Goal: Task Accomplishment & Management: Complete application form

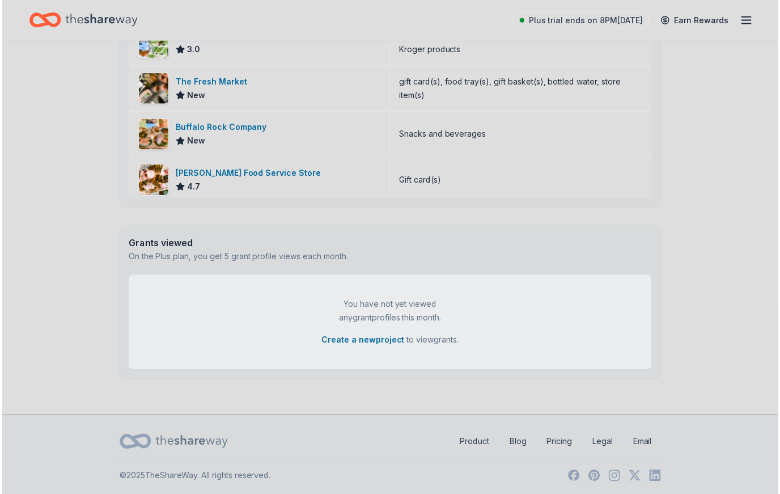
scroll to position [417, 0]
click at [499, 169] on div "Gift card(s)" at bounding box center [521, 179] width 263 height 45
click at [481, 247] on div "Grants viewed On the Plus plan, you get 5 grant profile views each month." at bounding box center [390, 250] width 544 height 50
click at [389, 347] on button "Create a new project" at bounding box center [363, 341] width 83 height 14
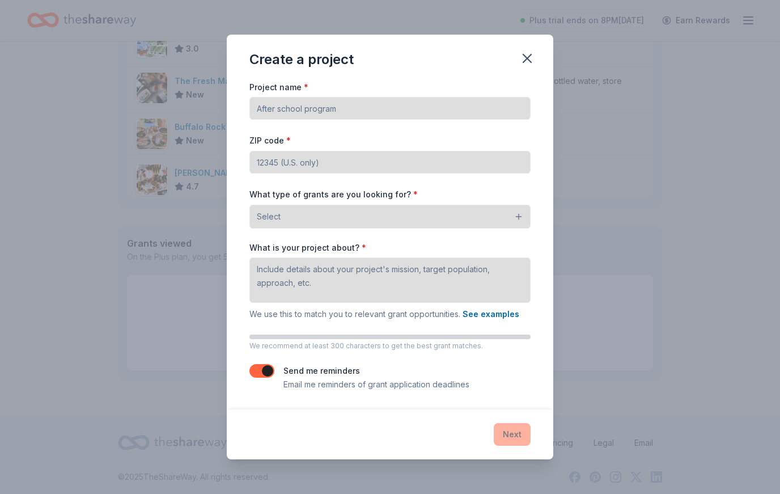
click at [450, 102] on input "Project name *" at bounding box center [390, 108] width 281 height 23
type input "Afterschool Program"
click at [476, 164] on input "ZIP code *" at bounding box center [390, 162] width 281 height 23
type input "32503"
click at [518, 219] on button "Select" at bounding box center [390, 217] width 281 height 24
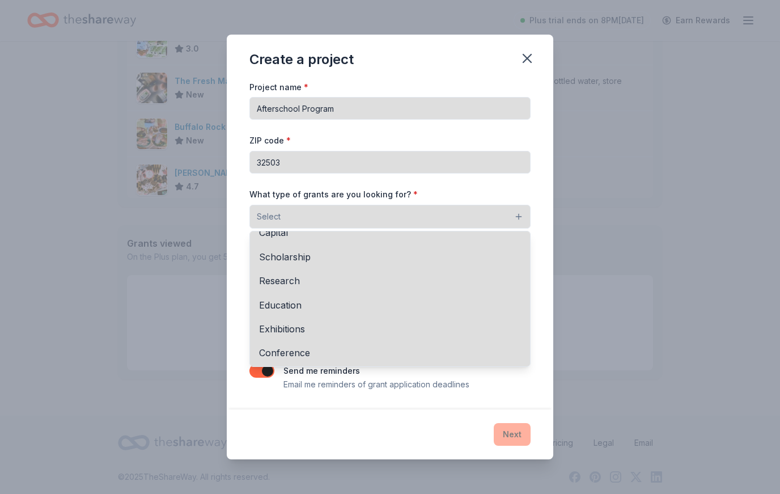
scroll to position [69, 0]
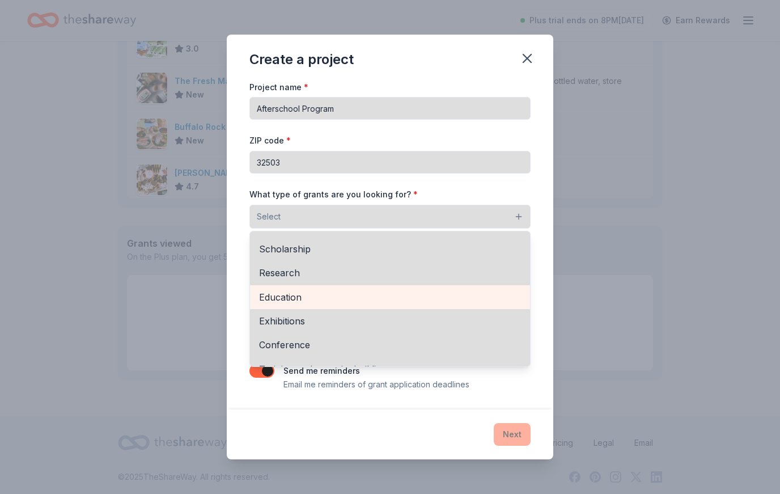
click at [302, 297] on span "Education" at bounding box center [390, 297] width 262 height 15
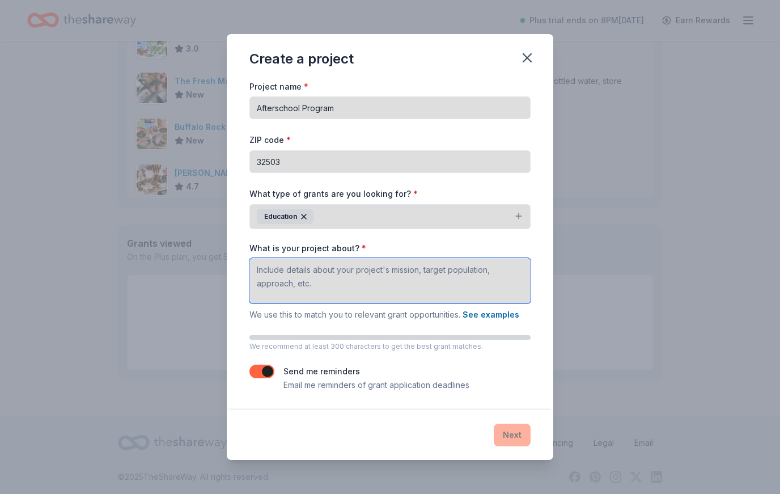
click at [337, 281] on textarea "What is your project about? *" at bounding box center [390, 280] width 281 height 45
click at [301, 269] on textarea "What is your project about? *" at bounding box center [390, 280] width 281 height 45
paste textarea "Pillars of Life Tutoring Program – Project Description The Pillars of Life Tuto…"
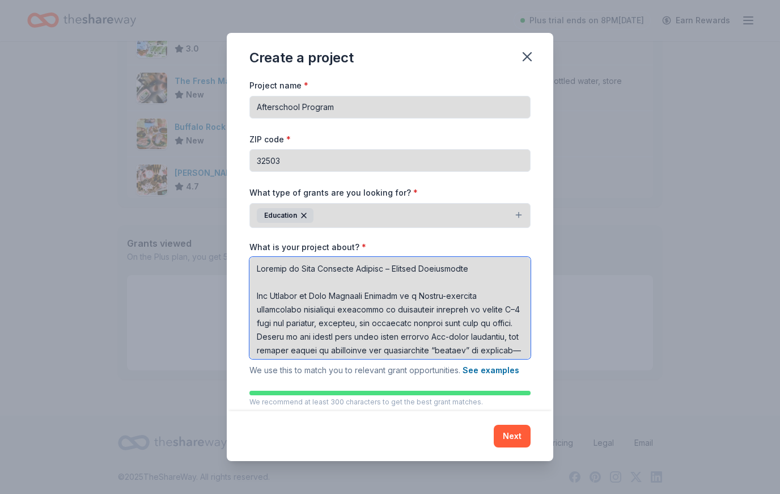
scroll to position [602, 0]
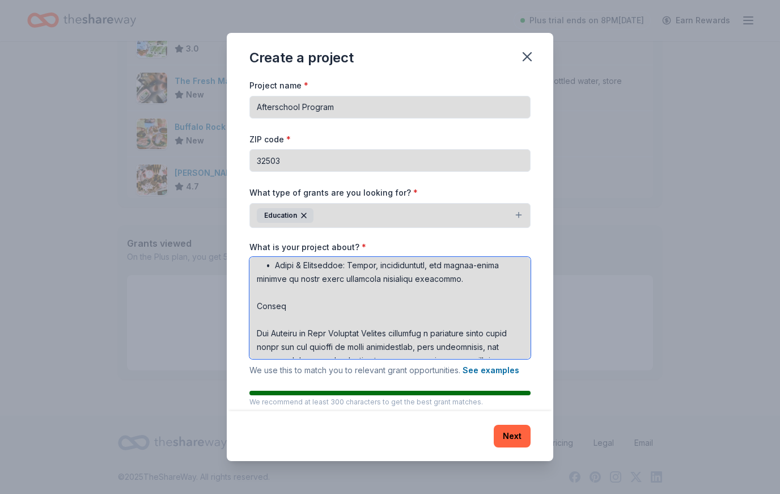
type textarea "Pillars of Life Tutoring Program – Project Description The Pillars of Life Tuto…"
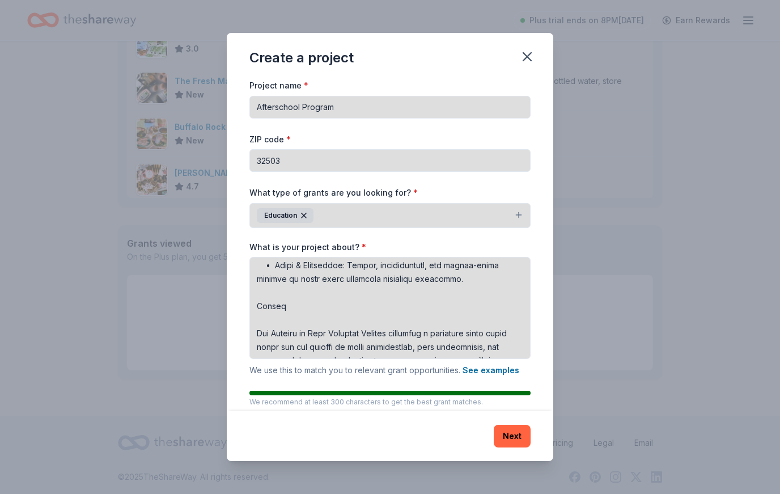
click at [509, 433] on button "Next" at bounding box center [512, 436] width 37 height 23
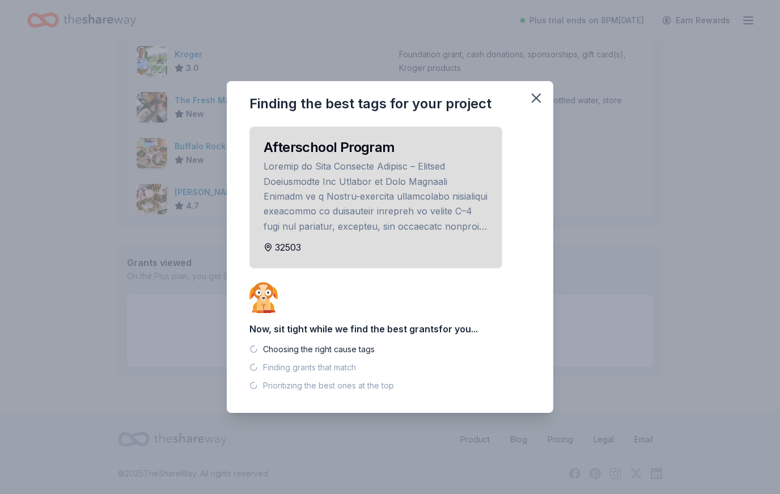
scroll to position [398, 0]
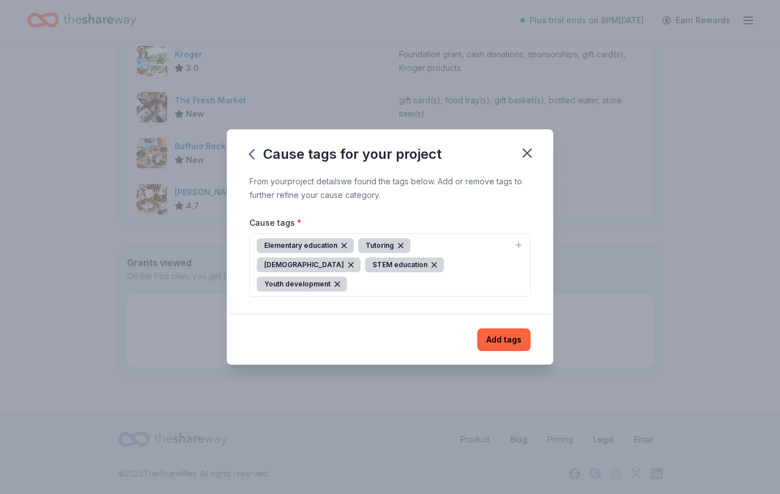
click at [518, 333] on button "Add tags" at bounding box center [504, 339] width 53 height 23
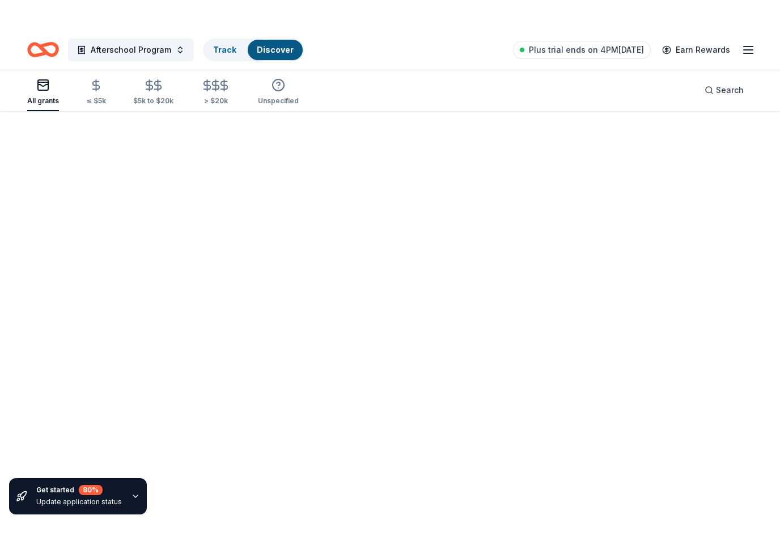
scroll to position [83, 0]
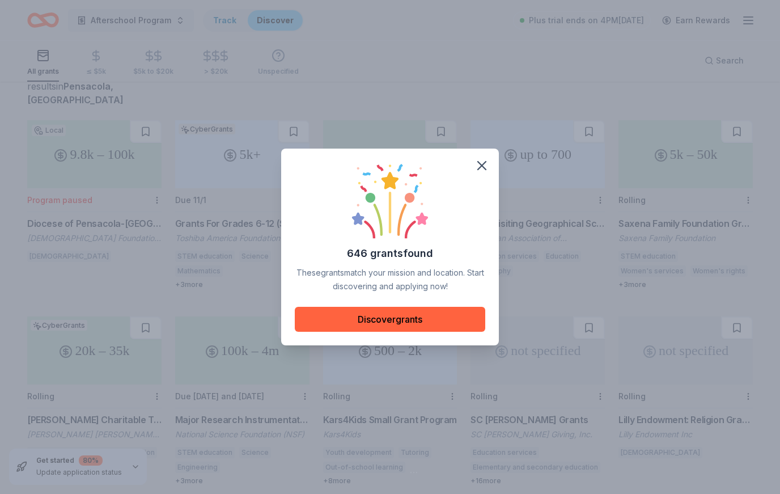
click at [432, 322] on button "Discover grants" at bounding box center [390, 319] width 191 height 25
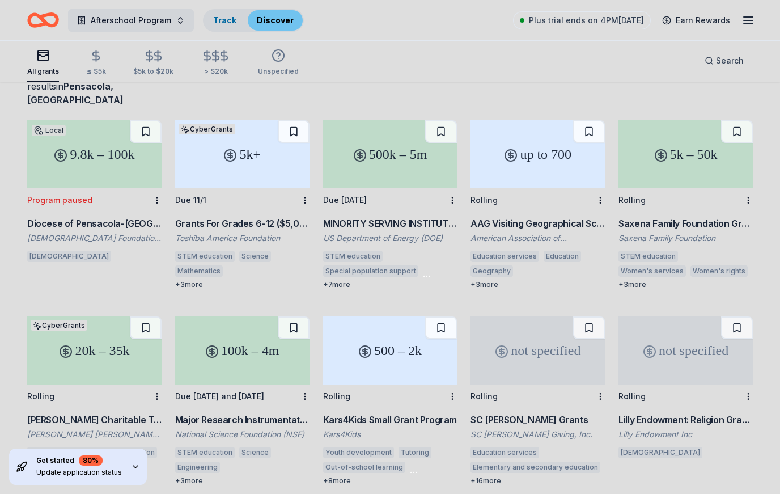
click at [520, 145] on div "up to 700" at bounding box center [538, 154] width 134 height 68
click at [398, 153] on div "500k – 5m" at bounding box center [390, 154] width 134 height 68
click at [65, 467] on div "Get started 80 % Update application status" at bounding box center [79, 466] width 86 height 23
click at [132, 459] on div "Get started 80 % Update application status" at bounding box center [78, 467] width 138 height 36
click at [131, 471] on icon "button" at bounding box center [135, 466] width 9 height 9
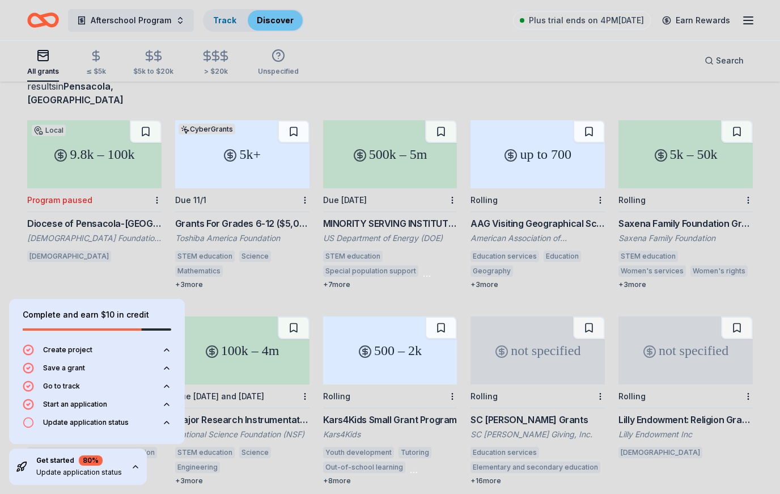
click at [131, 471] on icon "button" at bounding box center [135, 466] width 9 height 9
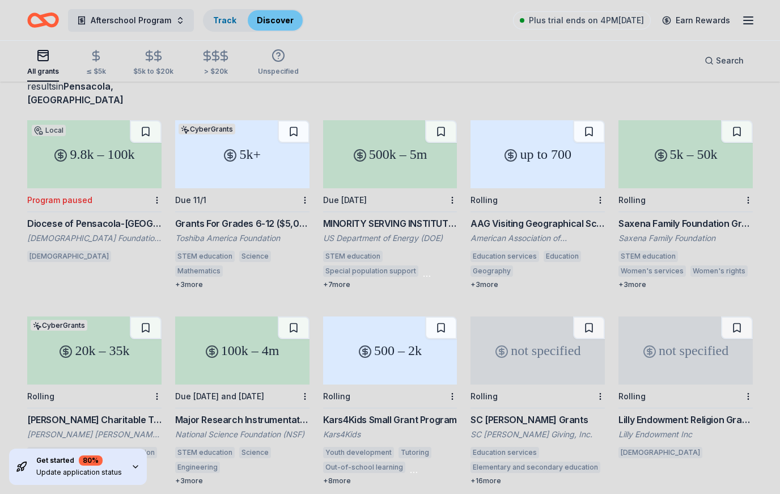
click at [131, 470] on icon "button" at bounding box center [135, 466] width 9 height 9
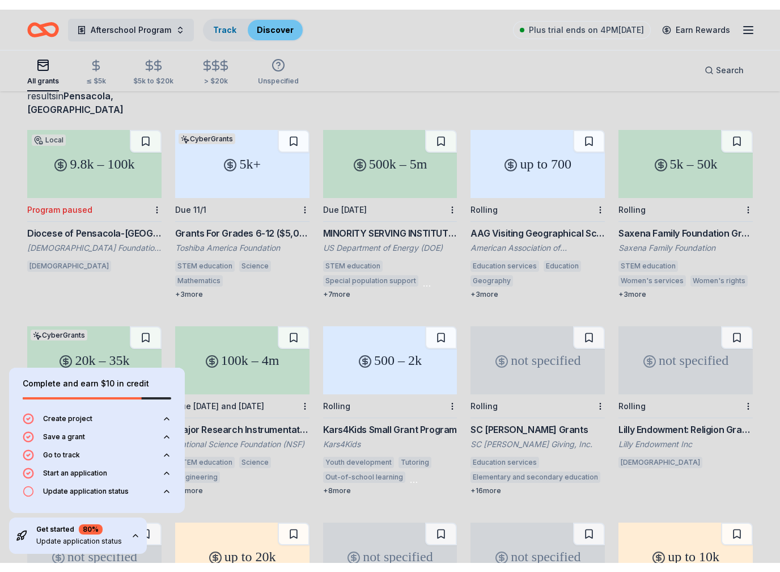
scroll to position [95, 0]
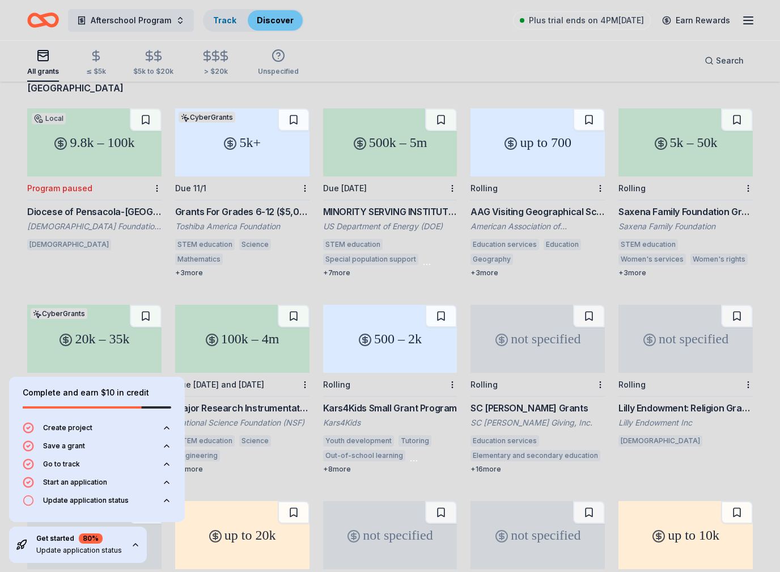
click at [36, 493] on div "Update application status" at bounding box center [76, 500] width 106 height 11
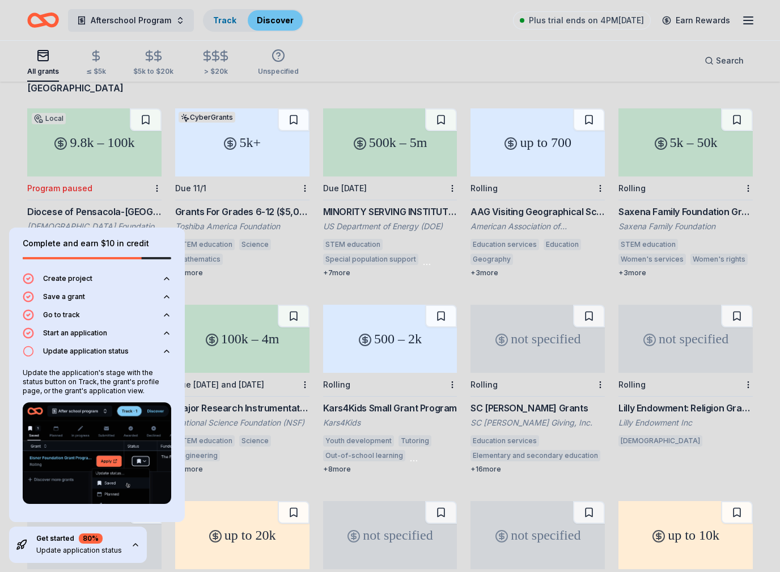
click at [112, 437] on img at bounding box center [97, 453] width 149 height 102
click at [143, 414] on img at bounding box center [97, 453] width 149 height 102
click at [223, 15] on link "Track" at bounding box center [224, 20] width 23 height 10
click at [225, 16] on link "Track" at bounding box center [224, 20] width 23 height 10
click at [239, 24] on div "Track" at bounding box center [224, 20] width 41 height 20
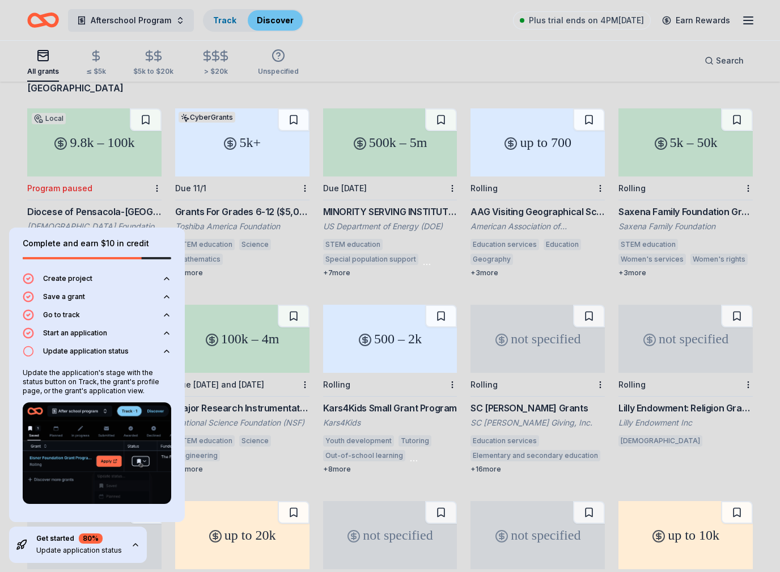
click at [275, 16] on link "Discover" at bounding box center [275, 20] width 37 height 10
click at [224, 20] on link "Track" at bounding box center [224, 20] width 23 height 10
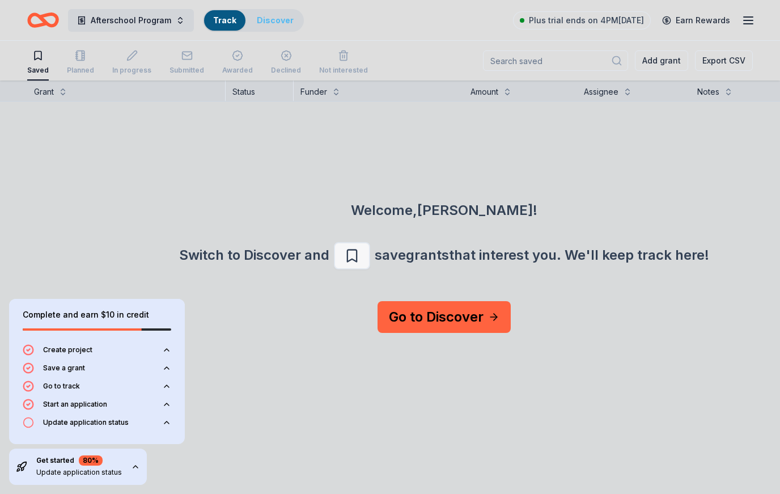
click at [176, 29] on button "Afterschool Program" at bounding box center [131, 20] width 126 height 23
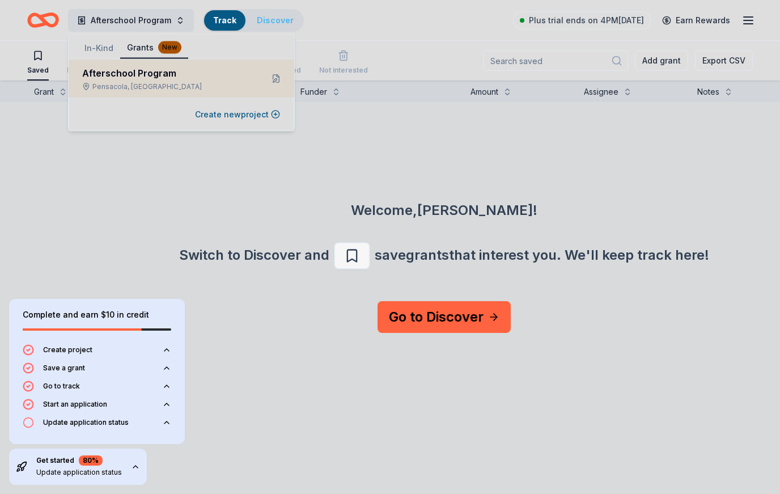
click at [158, 213] on div "Welcome, Alissa !" at bounding box center [444, 210] width 726 height 18
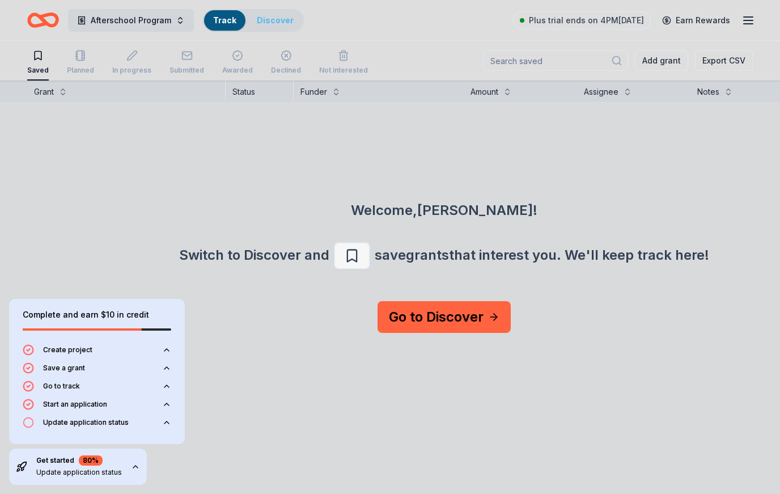
scroll to position [1, 0]
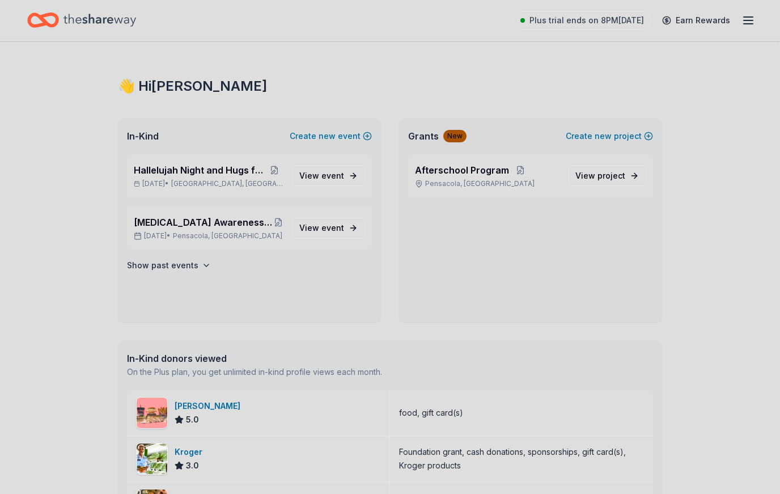
click at [240, 184] on p "Oct 29, 2025 • Bellview, FL" at bounding box center [208, 183] width 149 height 9
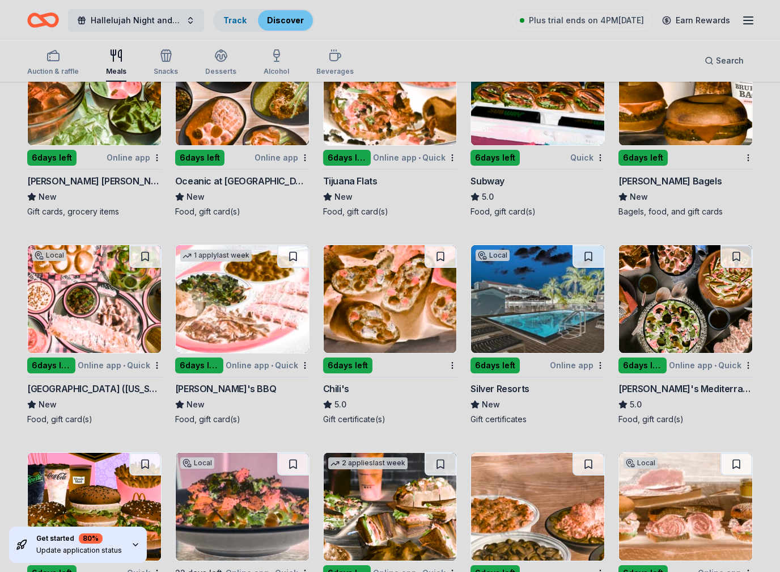
scroll to position [828, 0]
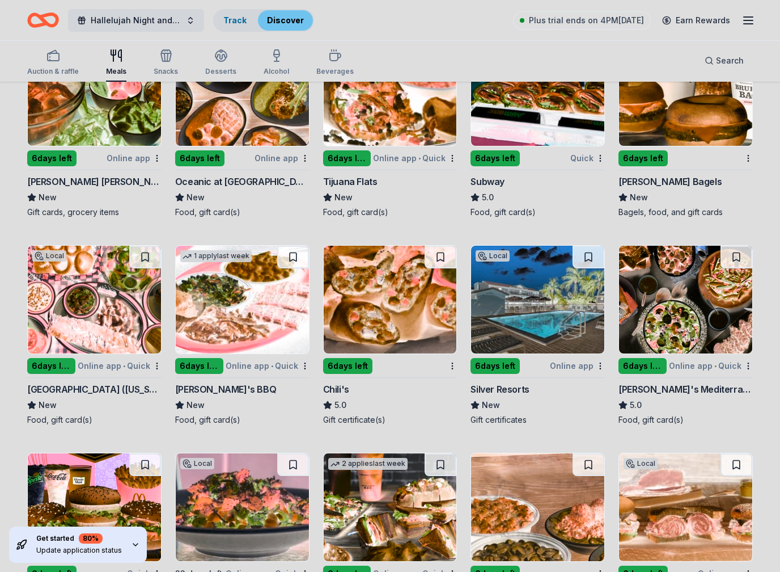
click at [107, 317] on img at bounding box center [94, 300] width 133 height 108
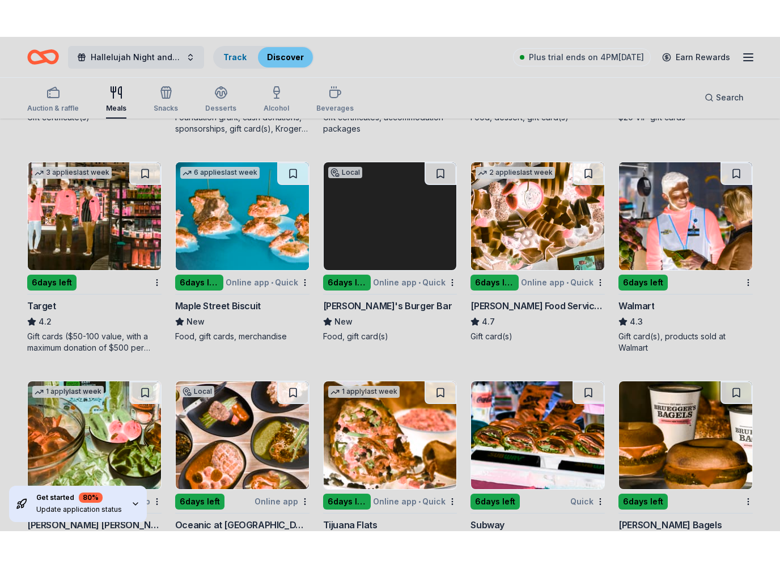
scroll to position [521, 0]
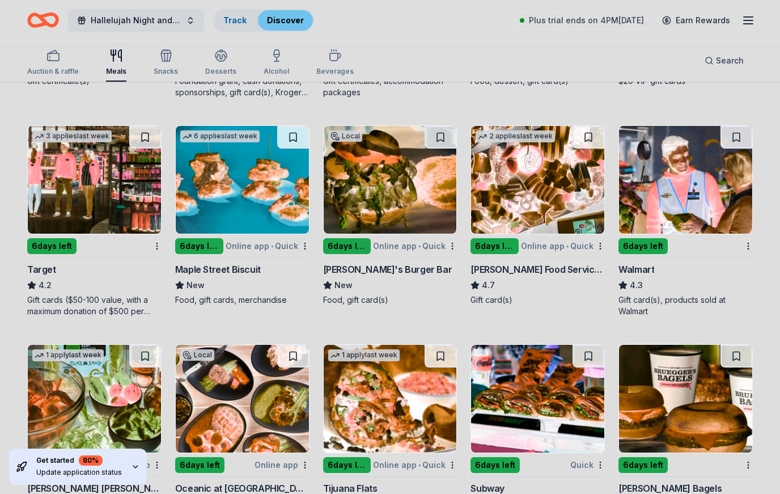
click at [684, 186] on img at bounding box center [685, 180] width 133 height 108
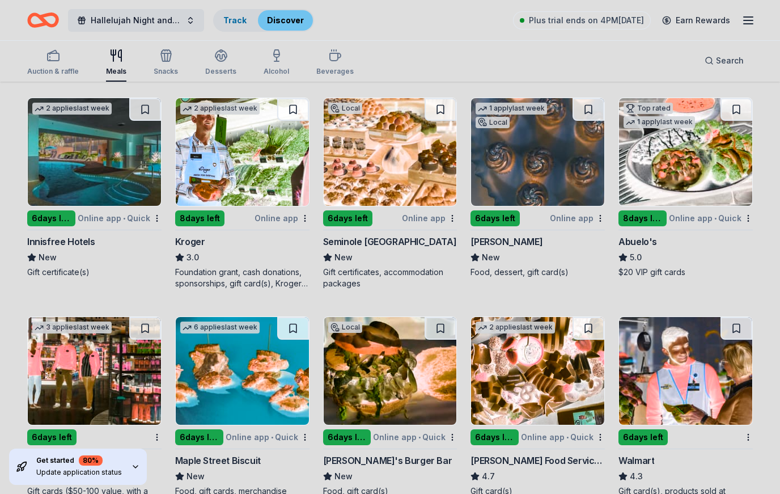
scroll to position [330, 0]
click at [154, 53] on div "button" at bounding box center [166, 56] width 24 height 14
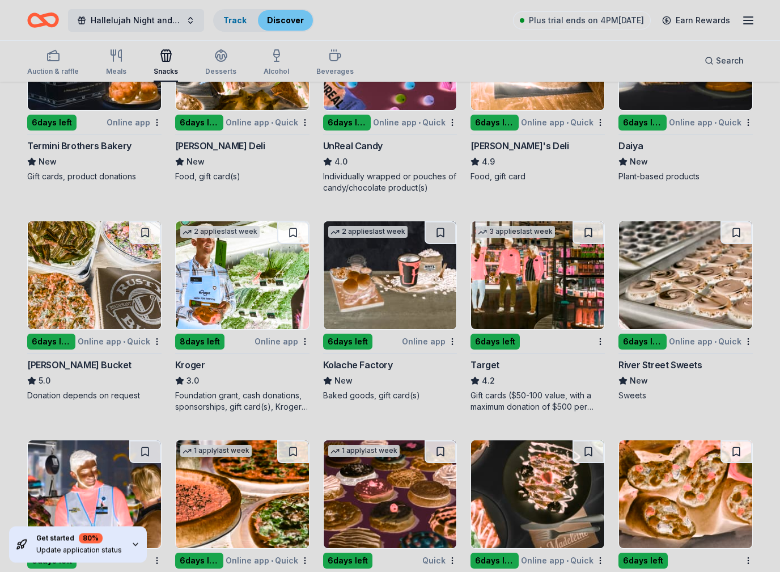
scroll to position [841, 0]
click at [254, 288] on img at bounding box center [242, 275] width 133 height 108
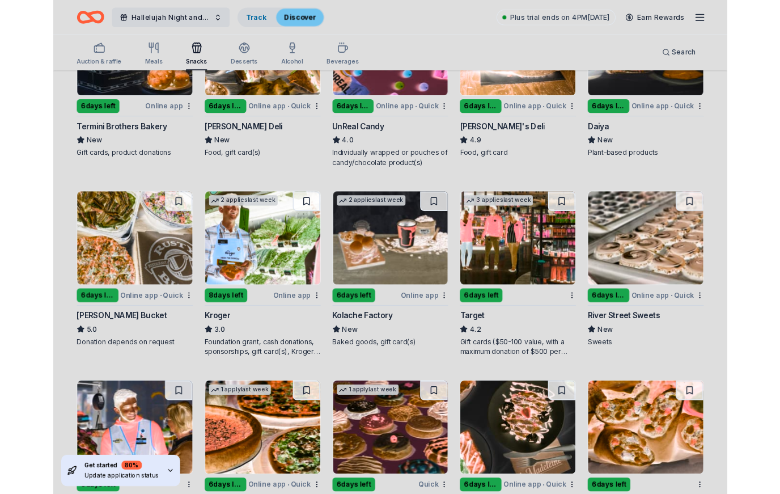
scroll to position [873, 0]
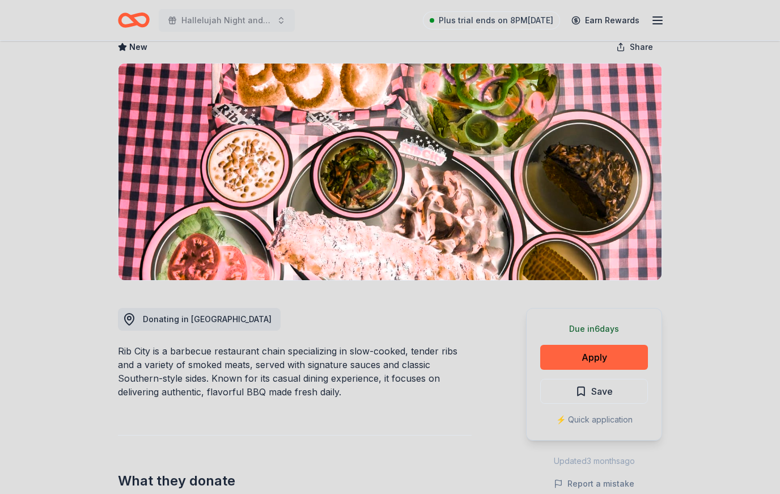
scroll to position [64, 0]
click at [608, 425] on div "⚡️ Quick application" at bounding box center [594, 420] width 108 height 14
click at [611, 420] on div "⚡️ Quick application" at bounding box center [594, 420] width 108 height 14
click at [617, 355] on button "Apply" at bounding box center [594, 357] width 108 height 25
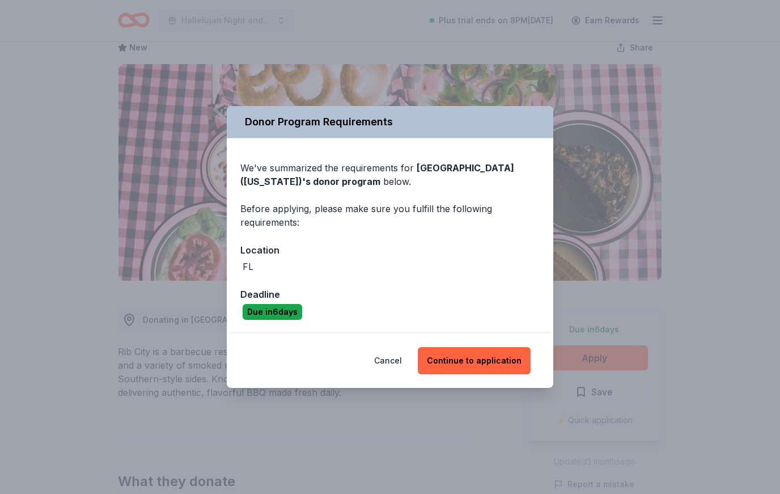
click at [501, 366] on button "Continue to application" at bounding box center [474, 360] width 113 height 27
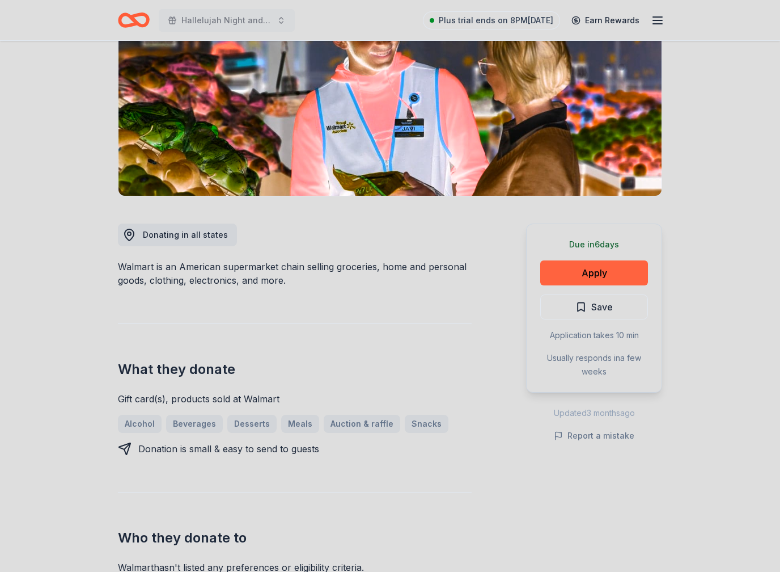
scroll to position [183, 0]
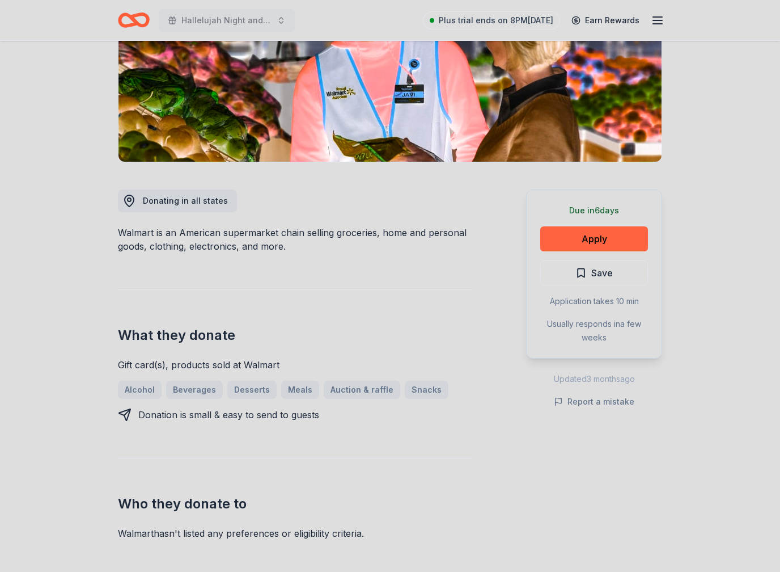
click at [608, 236] on button "Apply" at bounding box center [594, 238] width 108 height 25
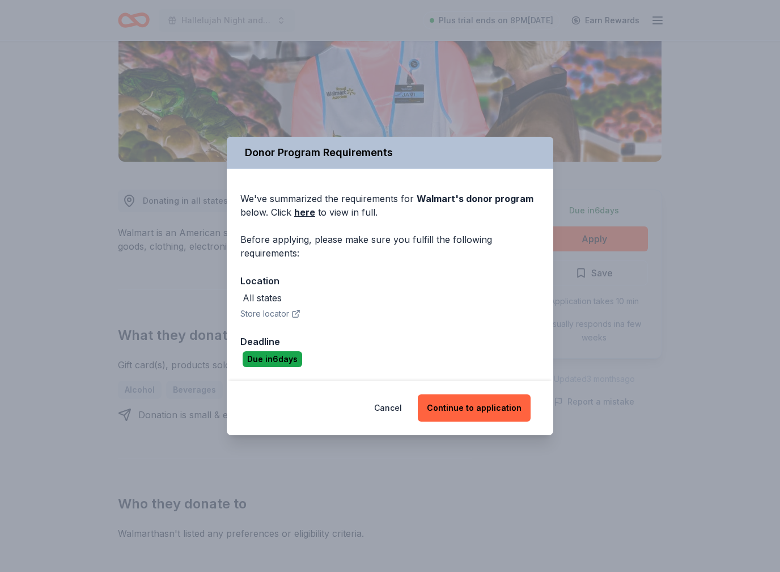
click at [484, 410] on button "Continue to application" at bounding box center [474, 407] width 113 height 27
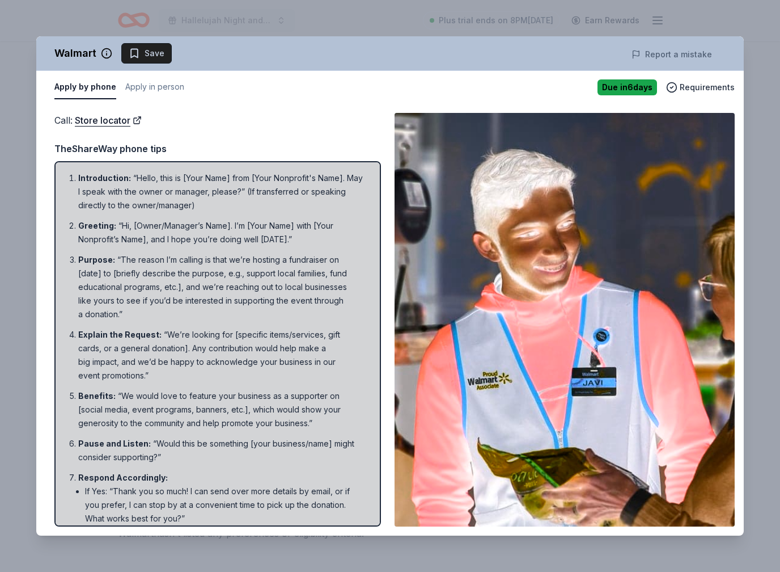
scroll to position [0, 0]
click at [166, 88] on button "Apply in person" at bounding box center [154, 87] width 59 height 24
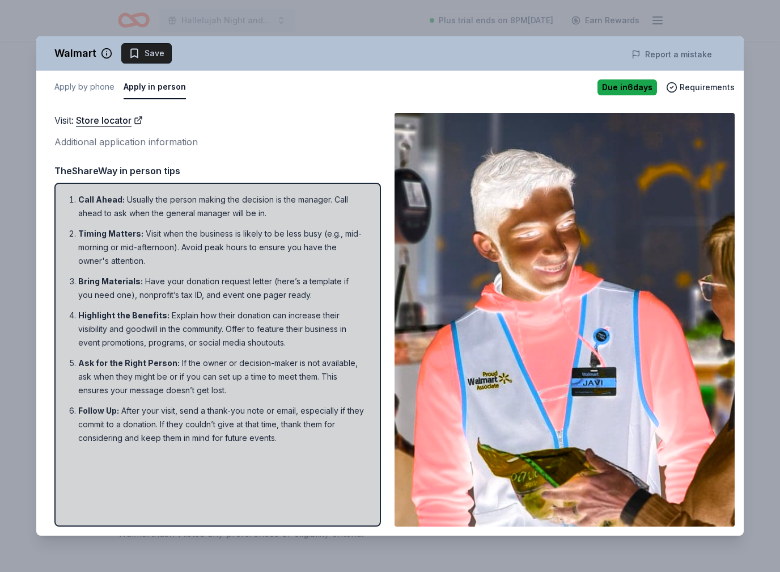
click at [267, 358] on li "Ask for the Right Person : If the owner or decision-maker is not available, ask…" at bounding box center [221, 376] width 286 height 41
